Goal: Entertainment & Leisure: Consume media (video, audio)

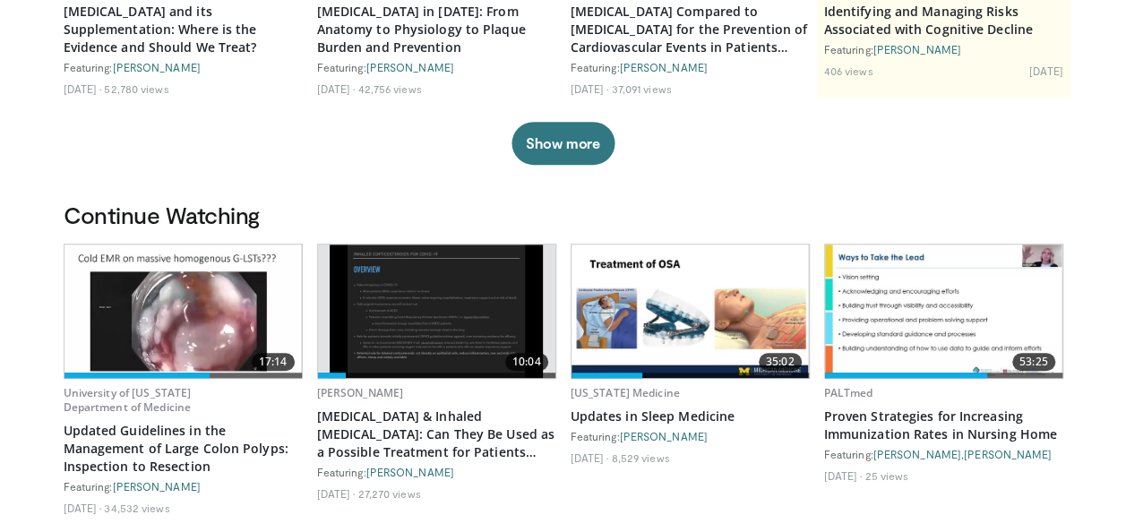
scroll to position [358, 0]
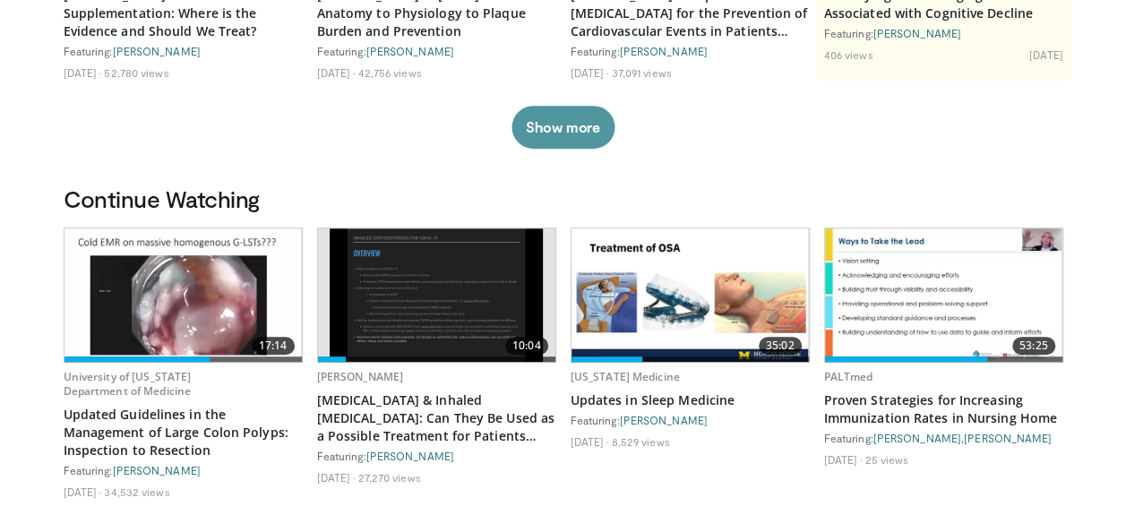
click at [559, 133] on button "Show more" at bounding box center [562, 127] width 103 height 43
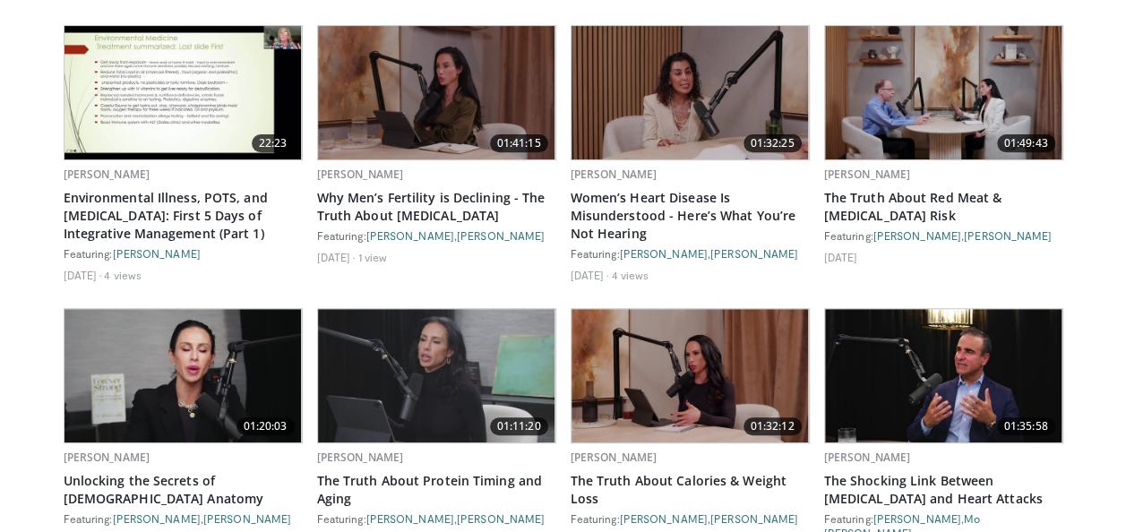
scroll to position [3554, 0]
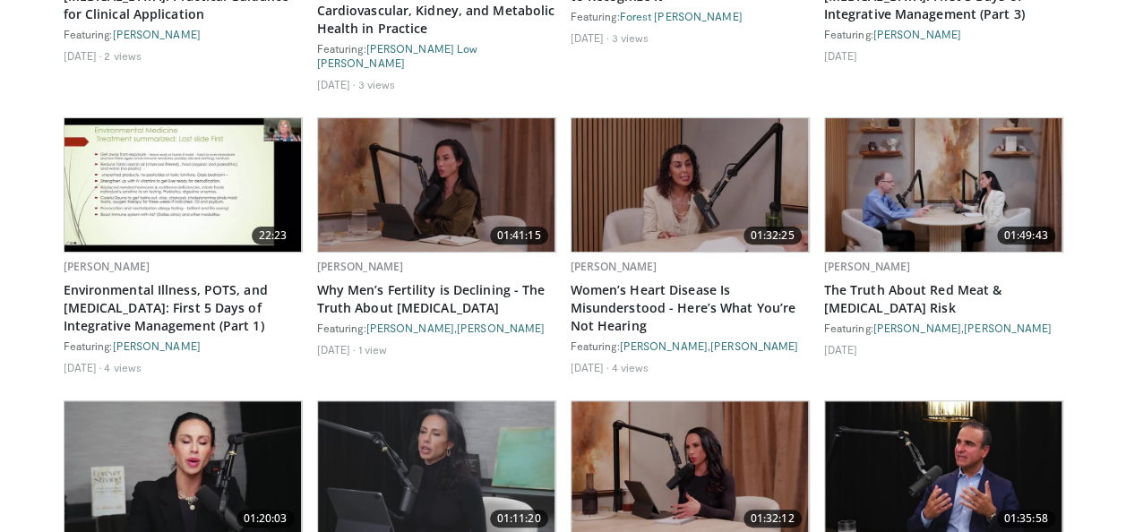
click at [701, 128] on img at bounding box center [689, 184] width 237 height 133
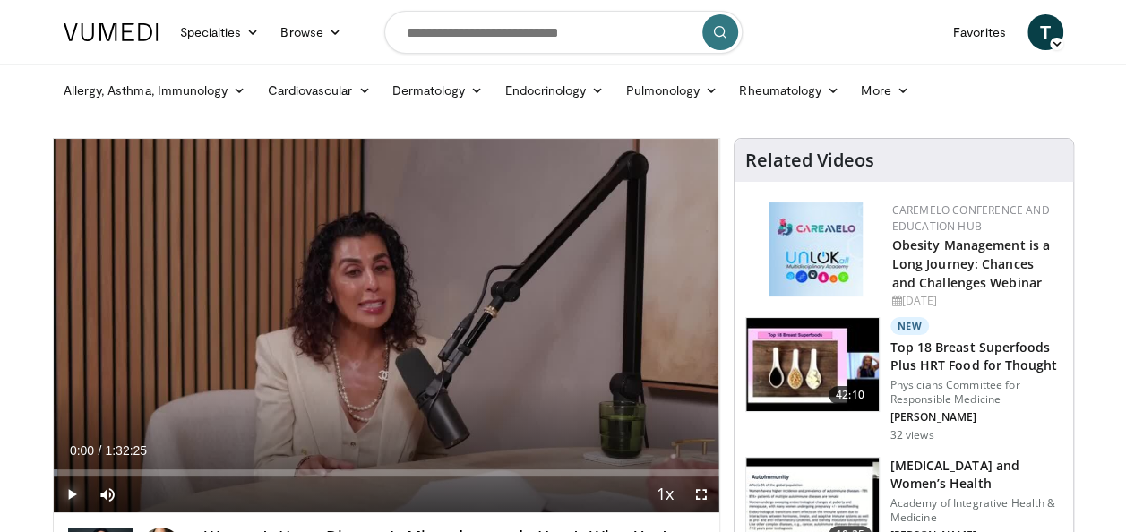
click at [70, 494] on span "Video Player" at bounding box center [72, 494] width 36 height 36
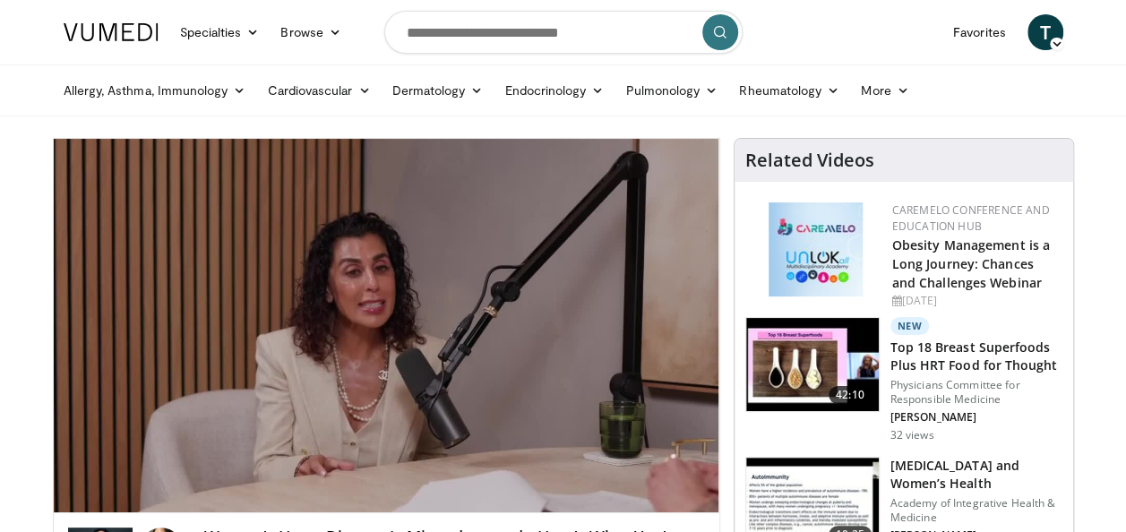
click at [770, 56] on nav "Specialties Adult & Family Medicine Allergy, [MEDICAL_DATA], Immunology Anesthe…" at bounding box center [563, 32] width 1021 height 64
click at [777, 41] on nav "Specialties Adult & Family Medicine Allergy, [MEDICAL_DATA], Immunology Anesthe…" at bounding box center [563, 32] width 1021 height 64
